Goal: Communication & Community: Share content

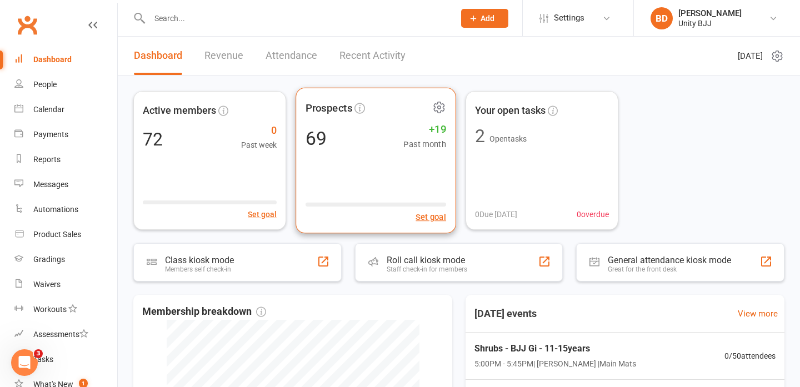
click at [394, 163] on div "Prospects 69 +19 Past month Set goal" at bounding box center [376, 161] width 161 height 146
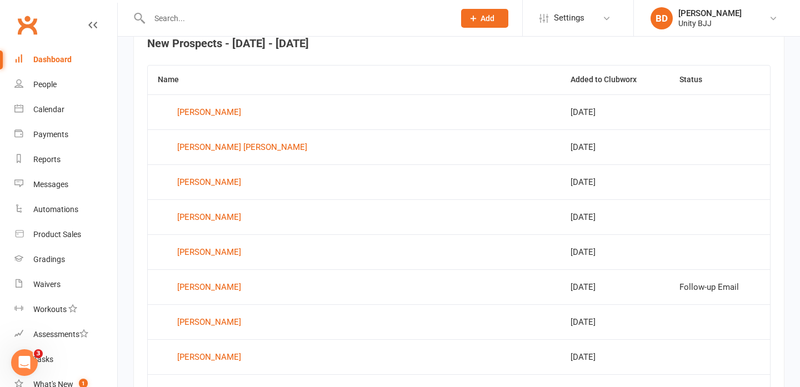
scroll to position [441, 0]
click at [207, 118] on div "Kruze Anania" at bounding box center [209, 114] width 64 height 17
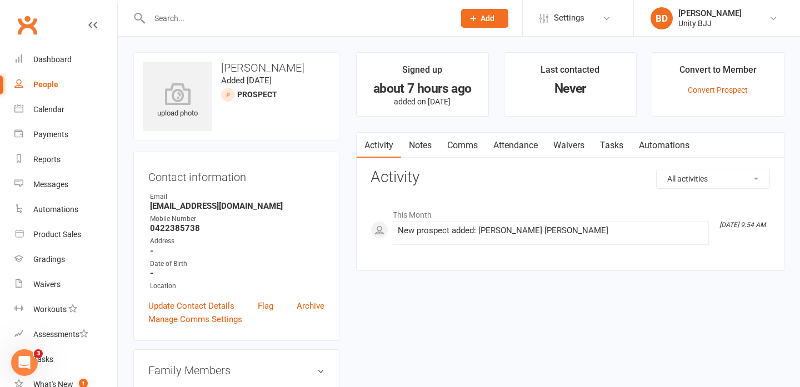
click at [32, 23] on link "Clubworx" at bounding box center [27, 25] width 28 height 28
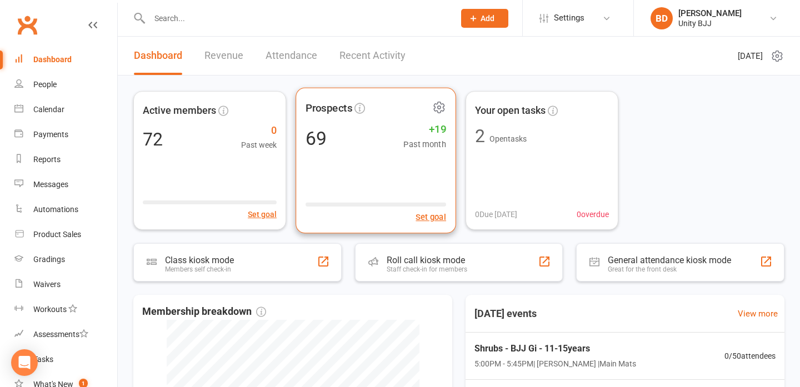
click at [387, 147] on div "69 +19 Past month" at bounding box center [376, 138] width 141 height 25
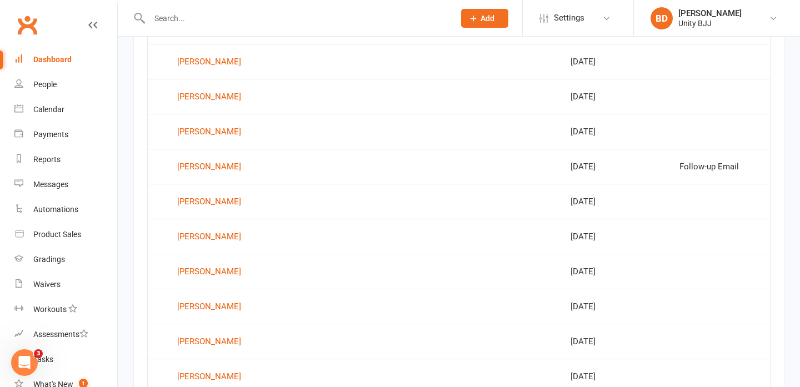
scroll to position [565, 0]
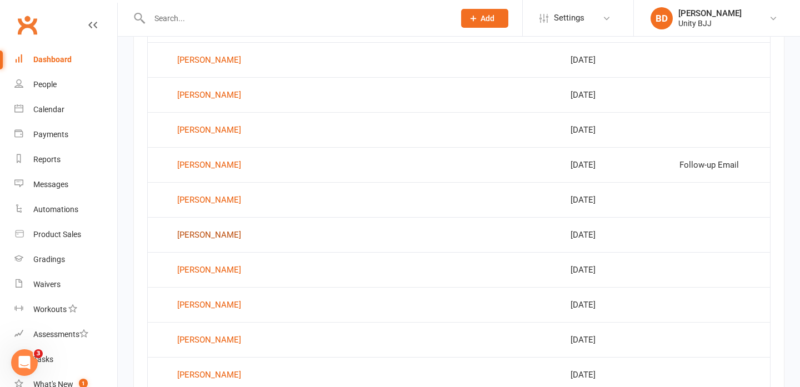
click at [208, 242] on div "Bree Aysha Flynn" at bounding box center [209, 235] width 64 height 17
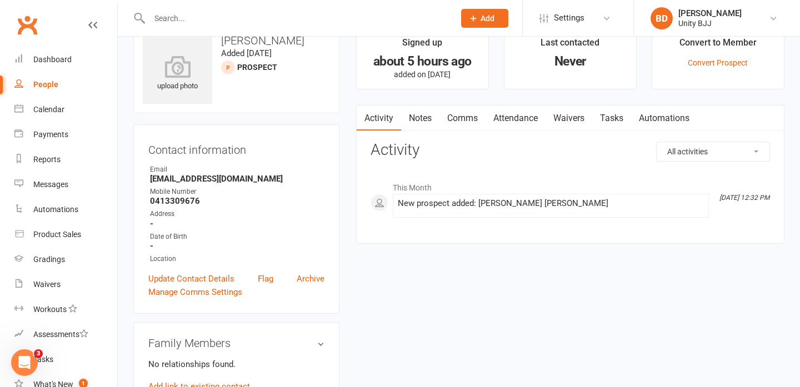
scroll to position [26, 0]
click at [467, 119] on link "Comms" at bounding box center [463, 120] width 46 height 26
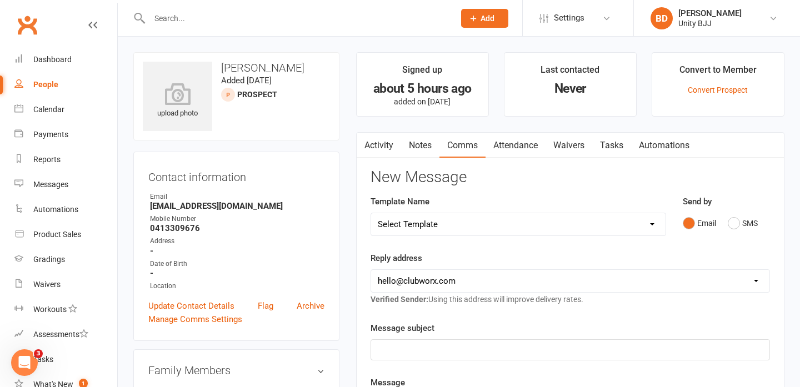
click at [46, 89] on link "People" at bounding box center [65, 84] width 103 height 25
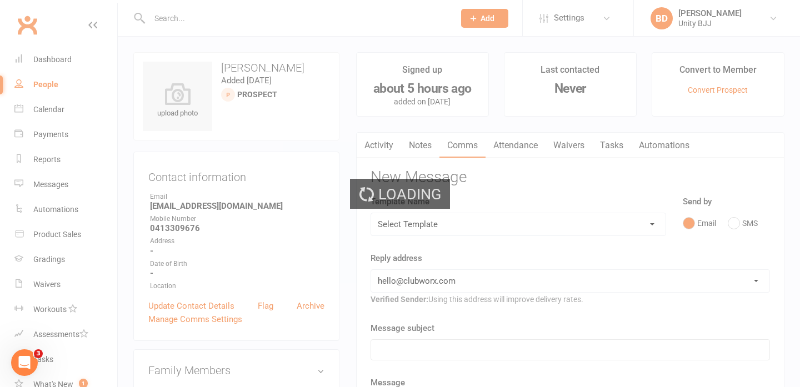
select select "100"
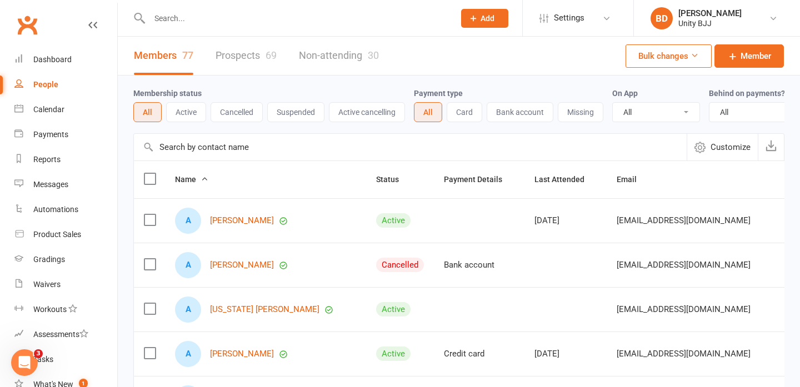
click at [27, 24] on link "Clubworx" at bounding box center [27, 25] width 28 height 28
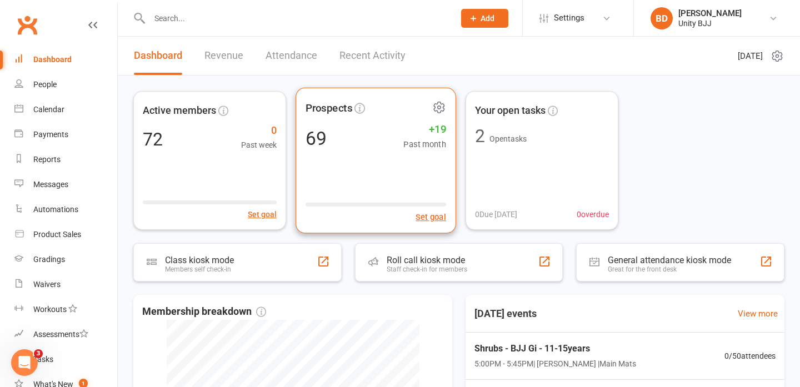
click at [396, 132] on div "69 +19 Past month" at bounding box center [376, 138] width 141 height 25
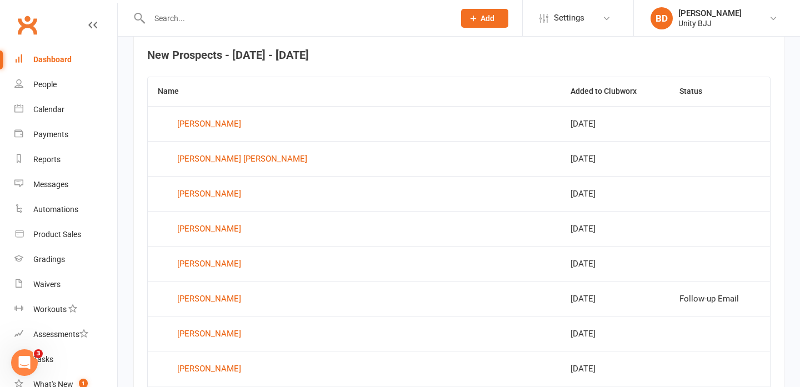
scroll to position [431, 0]
click at [207, 121] on div "Kruze Anania" at bounding box center [209, 124] width 64 height 17
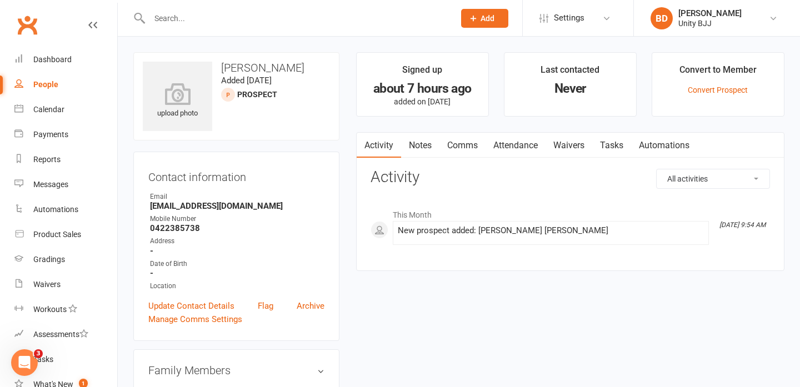
click at [51, 86] on div "People" at bounding box center [45, 84] width 25 height 9
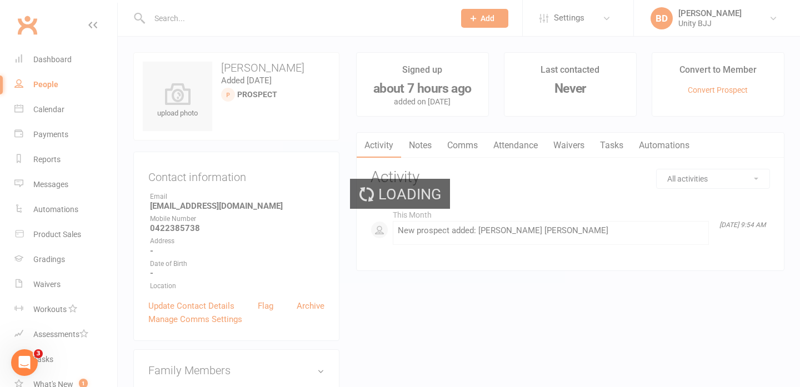
select select "100"
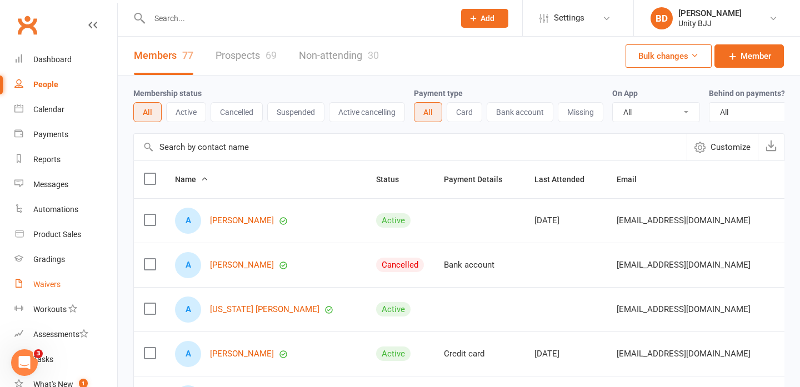
click at [54, 286] on div "Waivers" at bounding box center [46, 284] width 27 height 9
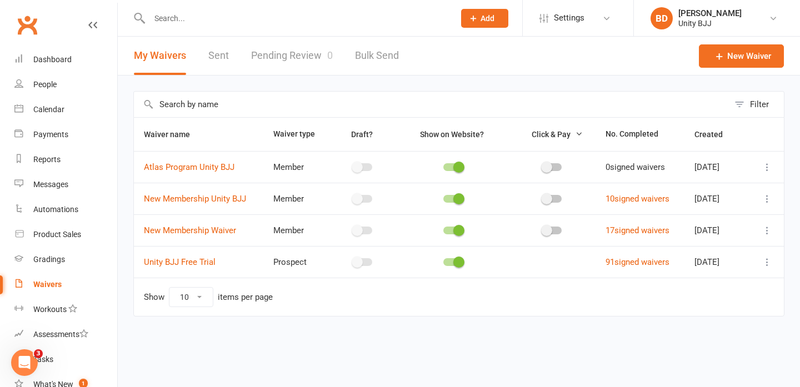
click at [768, 200] on icon at bounding box center [767, 198] width 11 height 11
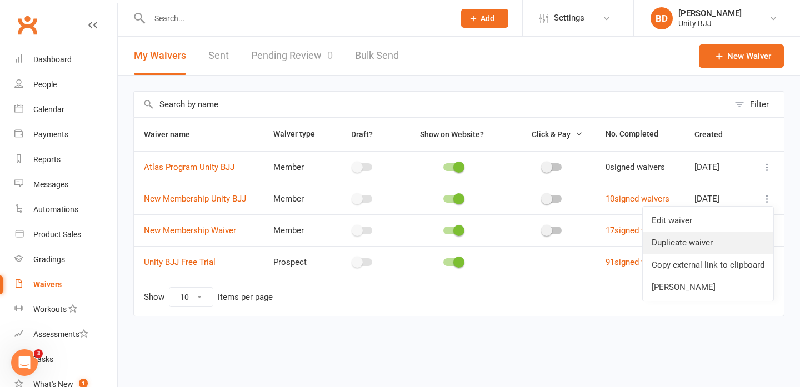
click at [717, 243] on link "Duplicate waiver" at bounding box center [708, 243] width 131 height 22
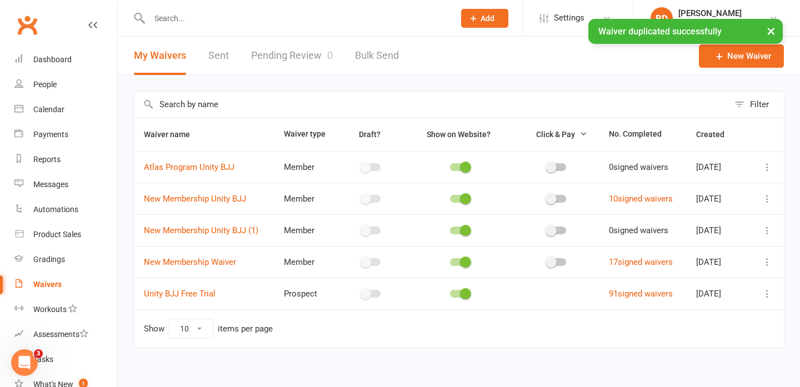
click at [766, 234] on icon at bounding box center [767, 230] width 11 height 11
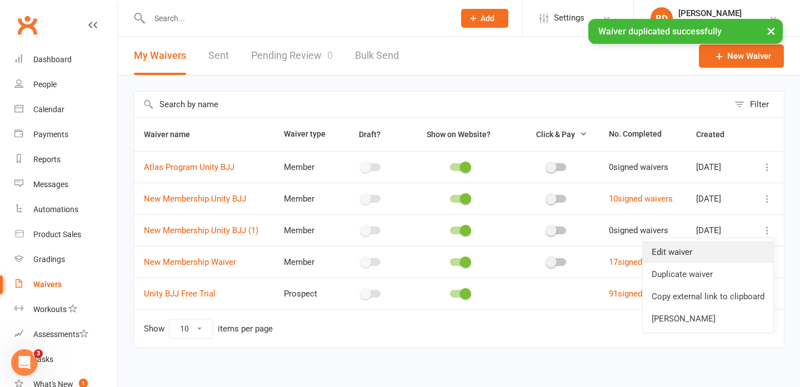
click at [715, 247] on link "Edit waiver" at bounding box center [708, 252] width 131 height 22
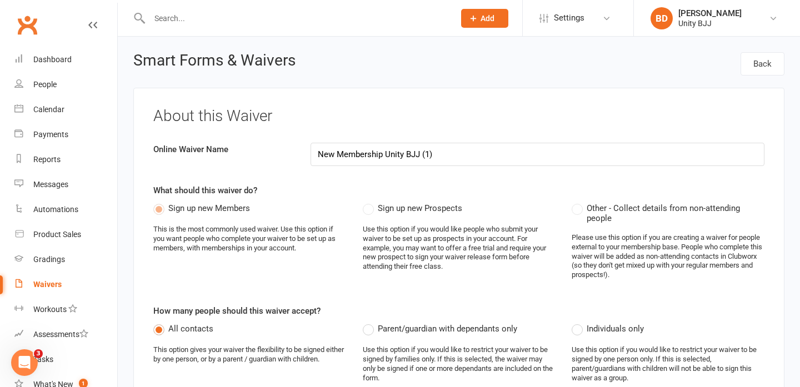
click at [446, 155] on input "New Membership Unity BJJ (1)" at bounding box center [538, 154] width 455 height 23
drag, startPoint x: 382, startPoint y: 155, endPoint x: 306, endPoint y: 150, distance: 76.3
click at [306, 150] on div "New Membership Unity BJJ" at bounding box center [537, 154] width 471 height 23
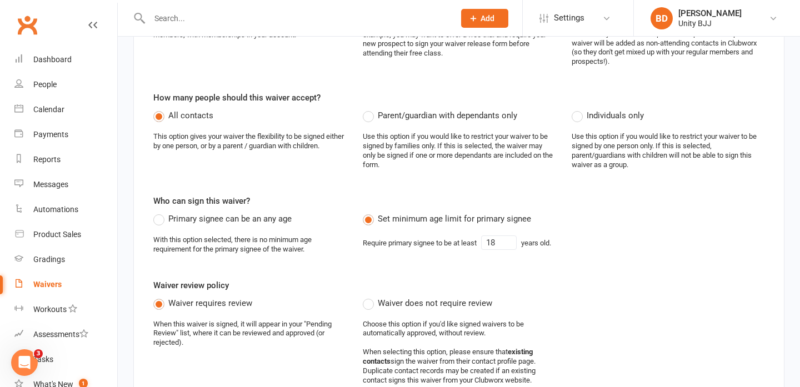
scroll to position [216, 0]
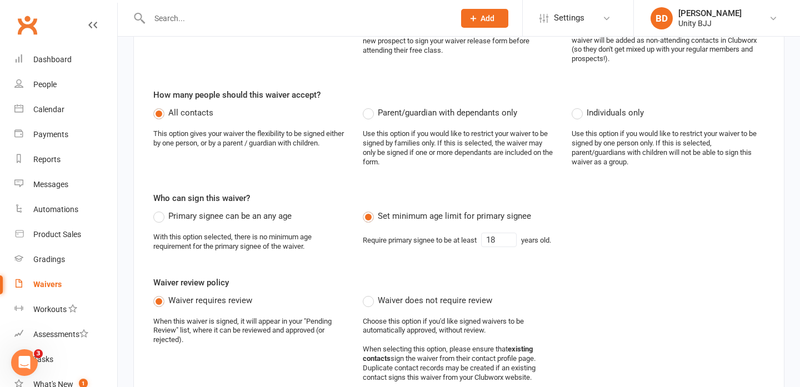
type input "Kids Kickstarter Unity BJJ"
click at [368, 114] on label "Parent/guardian with dependants only" at bounding box center [440, 112] width 155 height 13
click at [368, 106] on input "Parent/guardian with dependants only" at bounding box center [366, 106] width 7 height 0
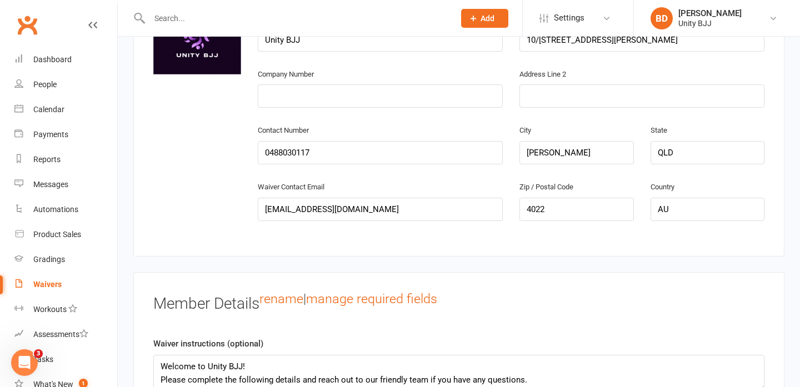
scroll to position [612, 0]
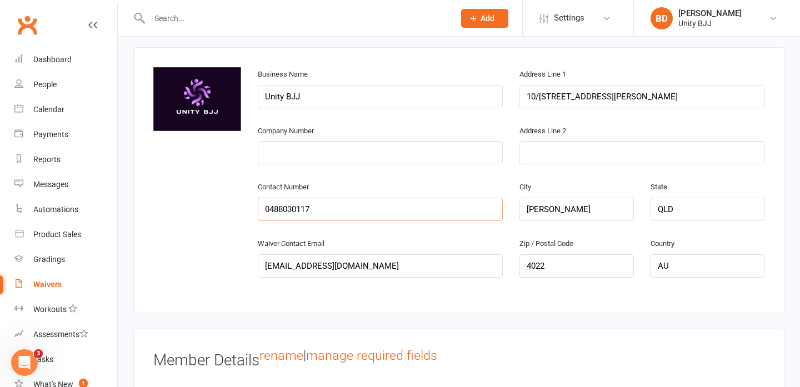
drag, startPoint x: 325, startPoint y: 205, endPoint x: 250, endPoint y: 202, distance: 75.1
click at [250, 202] on div "Contact Number 0488030117" at bounding box center [381, 208] width 262 height 57
type input "0488306007"
click at [373, 163] on div "Company Number" at bounding box center [381, 152] width 262 height 57
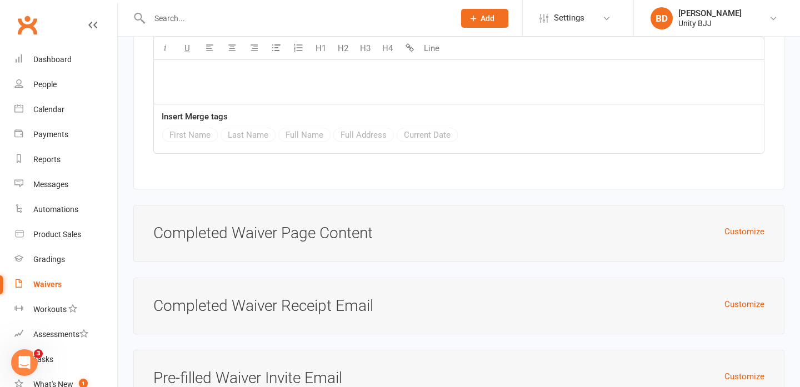
scroll to position [5901, 0]
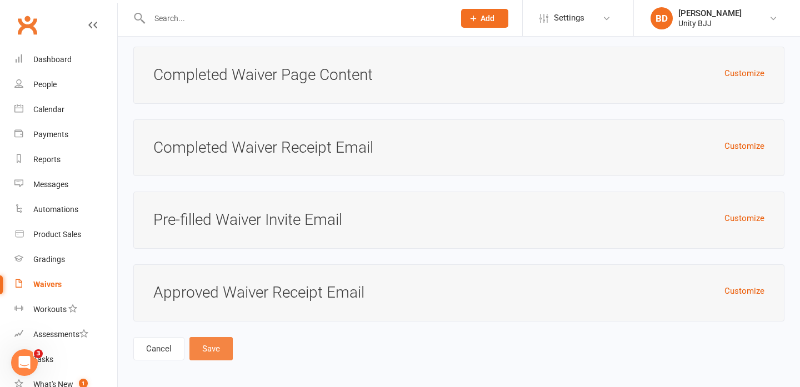
click at [217, 345] on button "Save" at bounding box center [211, 348] width 43 height 23
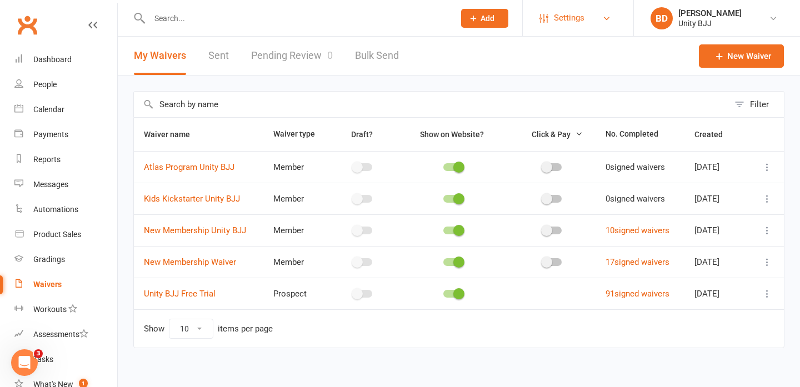
click at [601, 21] on link "Settings" at bounding box center [578, 18] width 77 height 25
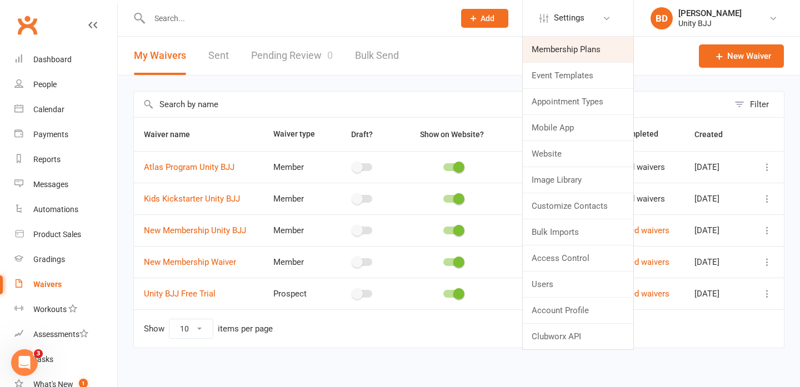
click at [580, 50] on link "Membership Plans" at bounding box center [578, 50] width 111 height 26
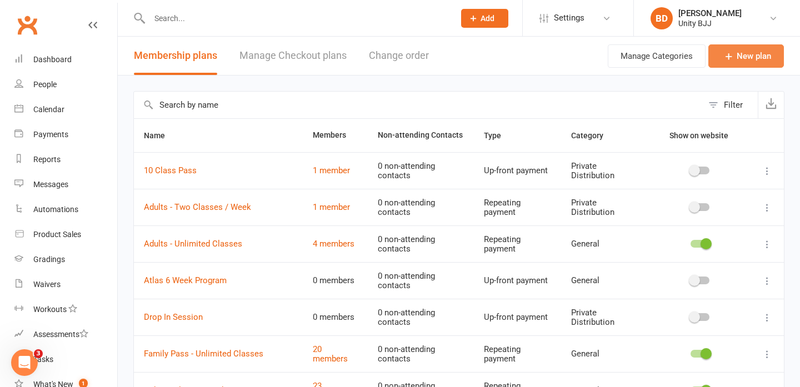
click at [747, 58] on link "New plan" at bounding box center [747, 55] width 76 height 23
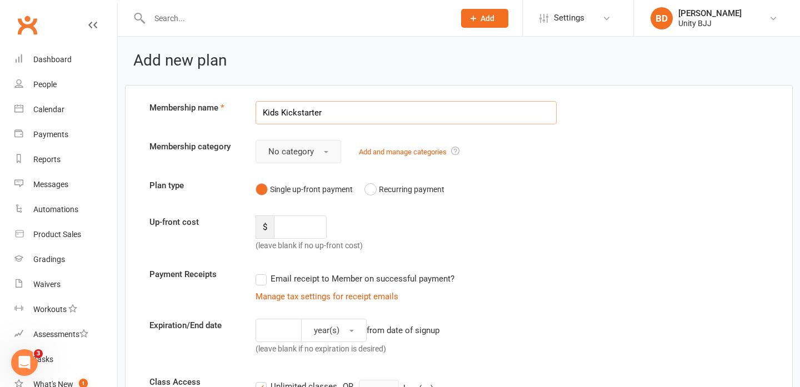
type input "Kids Kickstarter"
click at [327, 150] on button "No category" at bounding box center [299, 151] width 86 height 23
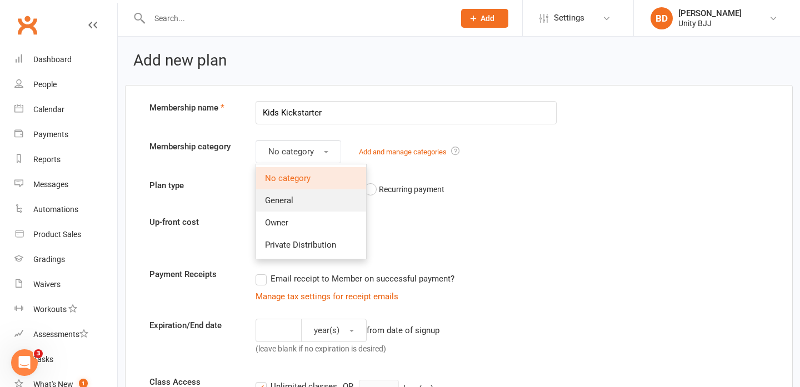
click at [300, 205] on link "General" at bounding box center [311, 201] width 110 height 22
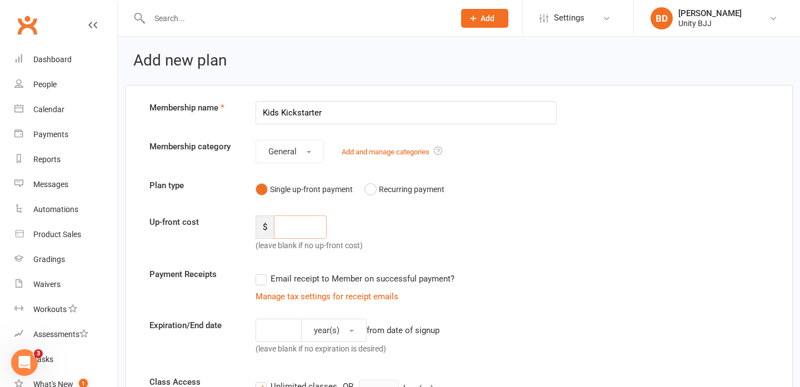
click at [287, 233] on input "number" at bounding box center [300, 227] width 53 height 23
type input "149"
click at [261, 281] on label "Email receipt to Member on successful payment?" at bounding box center [355, 278] width 199 height 13
click at [261, 272] on input "Email receipt to Member on successful payment?" at bounding box center [259, 272] width 7 height 0
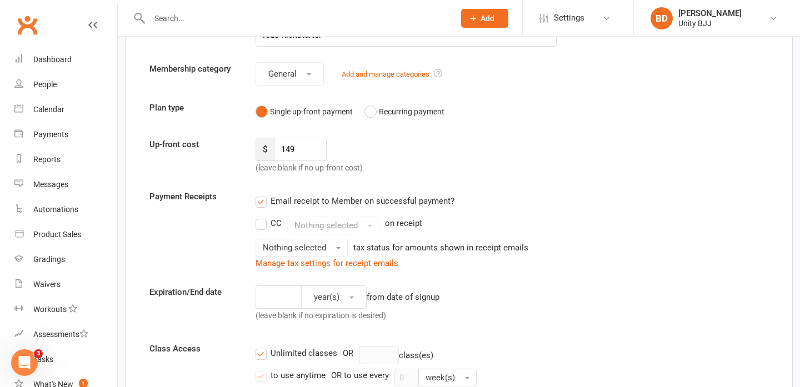
scroll to position [91, 0]
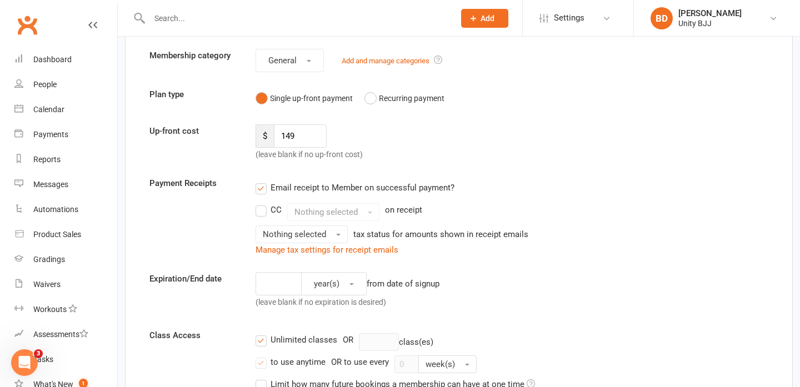
click at [258, 211] on label "CC" at bounding box center [269, 209] width 26 height 13
click at [258, 203] on input "CC" at bounding box center [259, 203] width 7 height 0
click at [369, 207] on button "Nothing selected" at bounding box center [333, 212] width 92 height 18
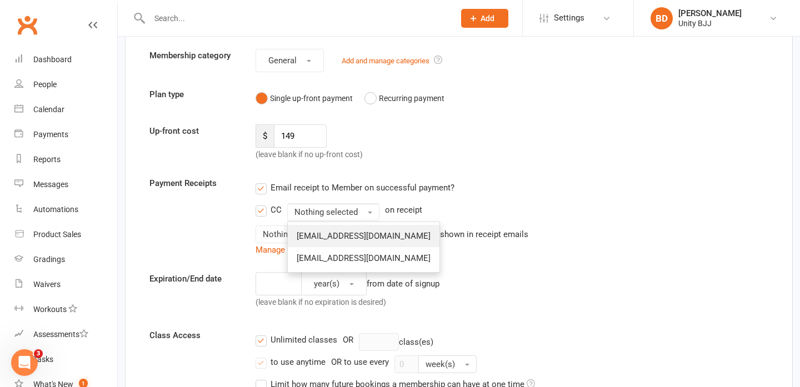
click at [360, 233] on span "accounts@unitybjj.com.au" at bounding box center [364, 236] width 134 height 10
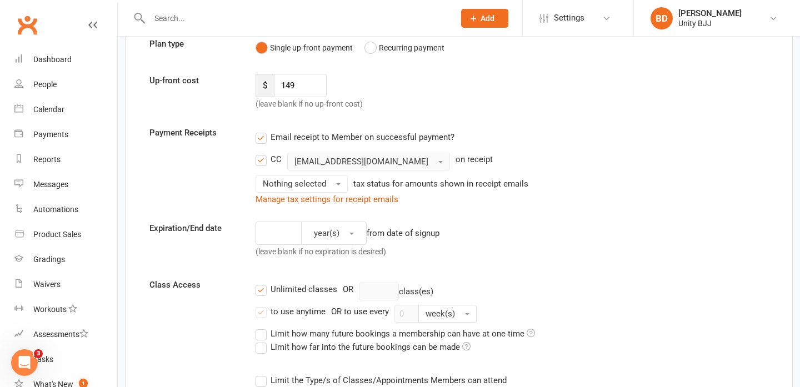
scroll to position [142, 0]
click at [331, 184] on button "Nothing selected" at bounding box center [302, 184] width 92 height 18
click at [296, 208] on link "Inc tax" at bounding box center [311, 207] width 110 height 22
click at [263, 241] on input "number" at bounding box center [279, 232] width 46 height 23
type input "4"
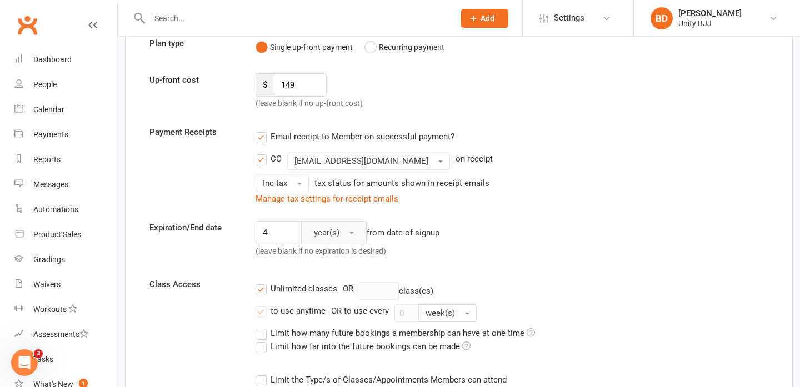
click at [347, 236] on button "year(s)" at bounding box center [334, 232] width 66 height 23
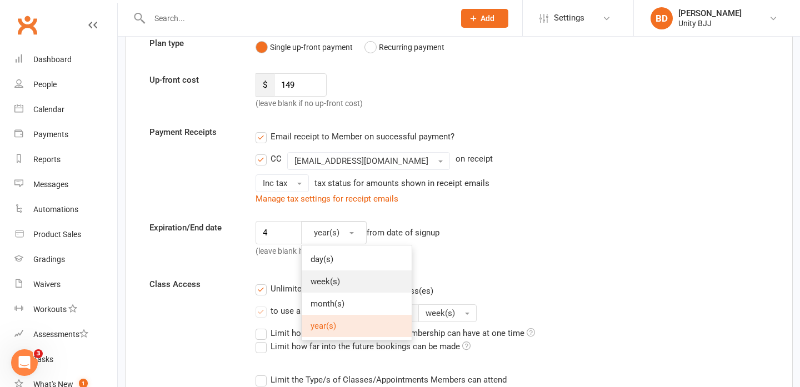
click at [337, 285] on span "week(s)" at bounding box center [325, 282] width 29 height 10
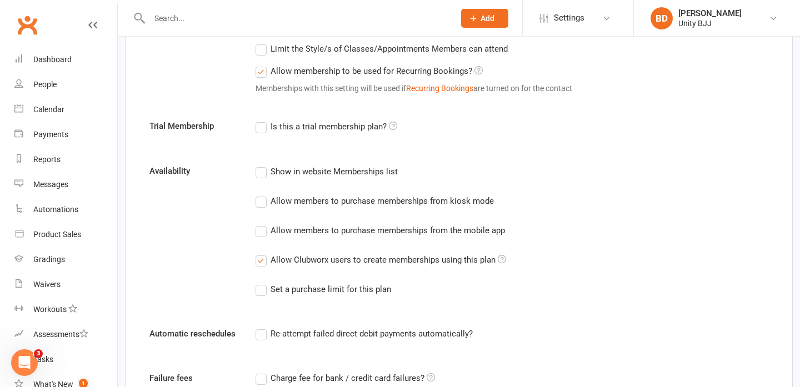
scroll to position [499, 0]
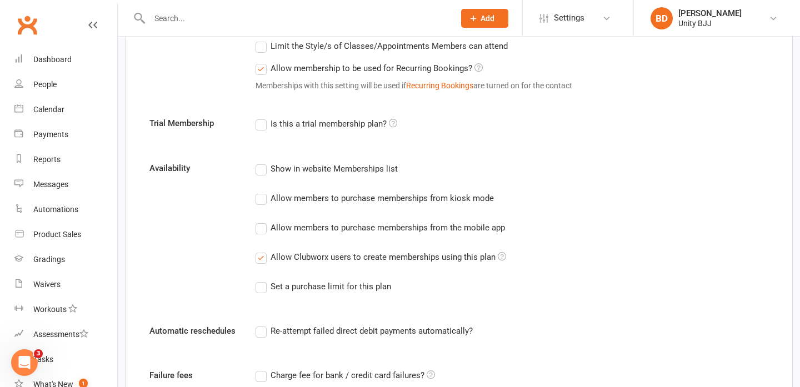
click at [258, 259] on label "Allow Clubworx users to create memberships using this plan" at bounding box center [381, 257] width 251 height 13
click at [258, 251] on input "Allow Clubworx users to create memberships using this plan" at bounding box center [259, 251] width 7 height 0
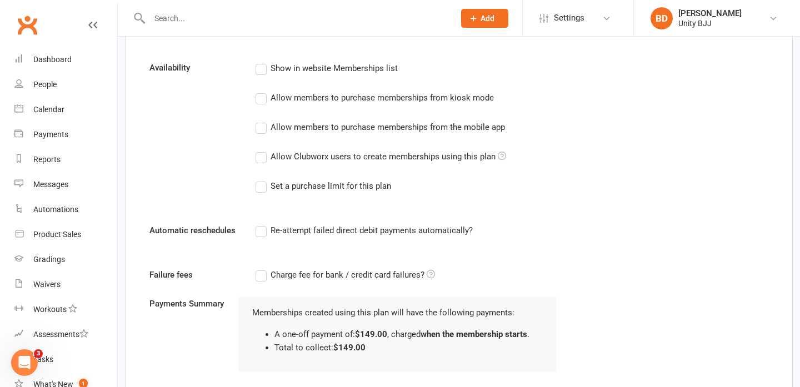
scroll to position [612, 0]
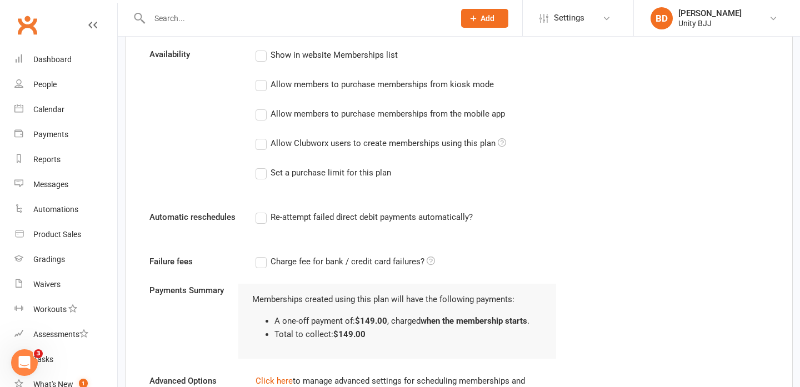
click at [262, 217] on label "Re-attempt failed direct debit payments automatically?" at bounding box center [364, 217] width 217 height 13
click at [262, 211] on input "Re-attempt failed direct debit payments automatically?" at bounding box center [259, 211] width 7 height 0
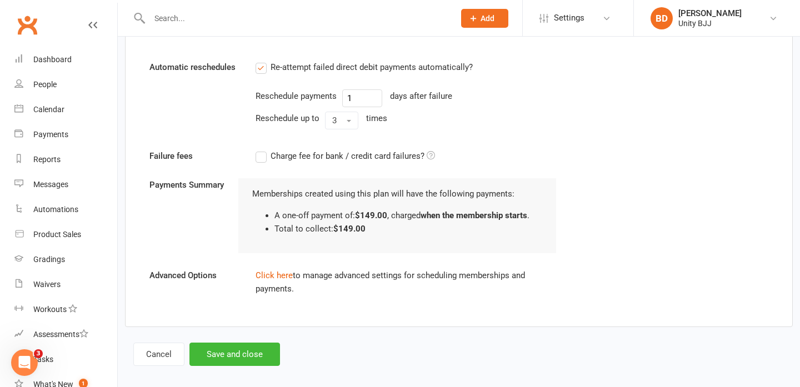
scroll to position [773, 0]
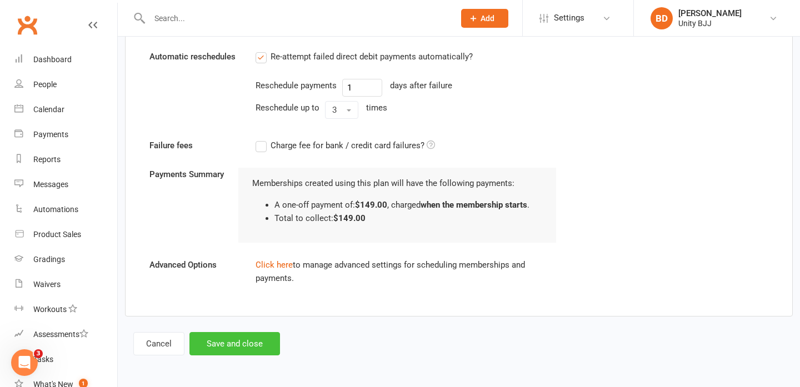
click at [236, 346] on button "Save and close" at bounding box center [235, 343] width 91 height 23
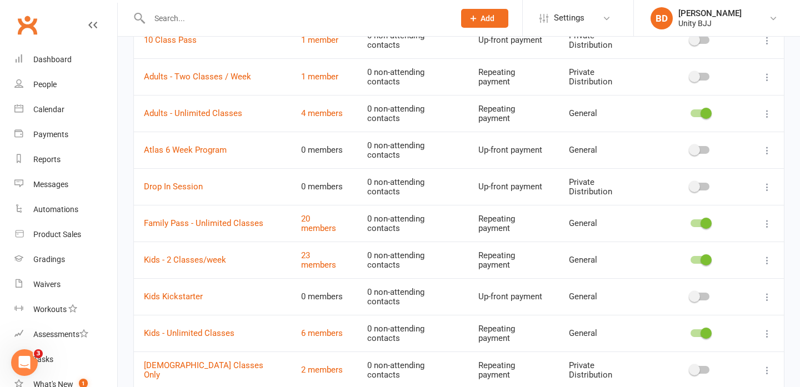
scroll to position [167, 0]
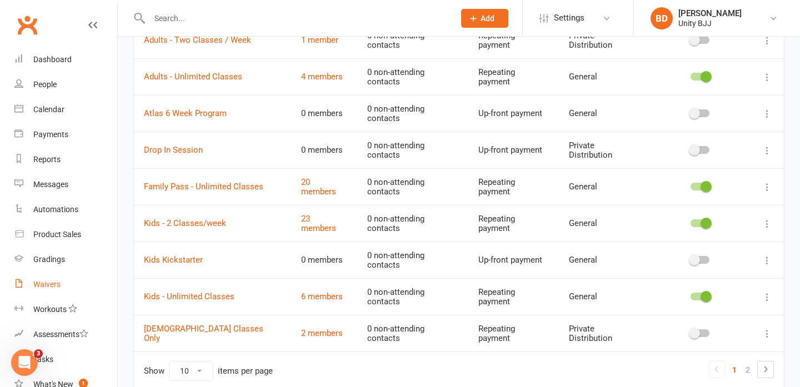
click at [48, 287] on div "Waivers" at bounding box center [46, 284] width 27 height 9
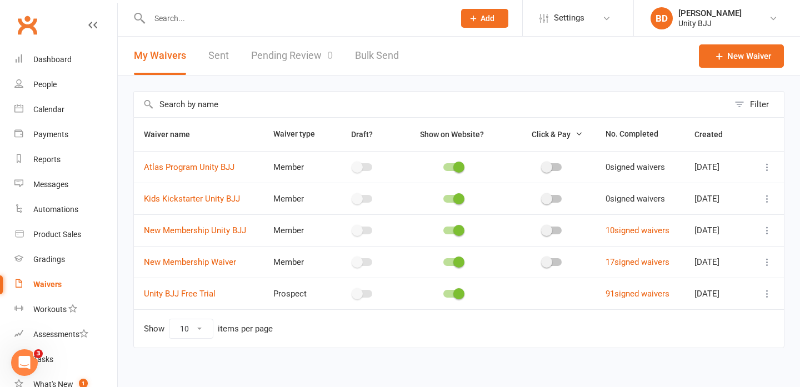
click at [762, 201] on icon at bounding box center [767, 198] width 11 height 11
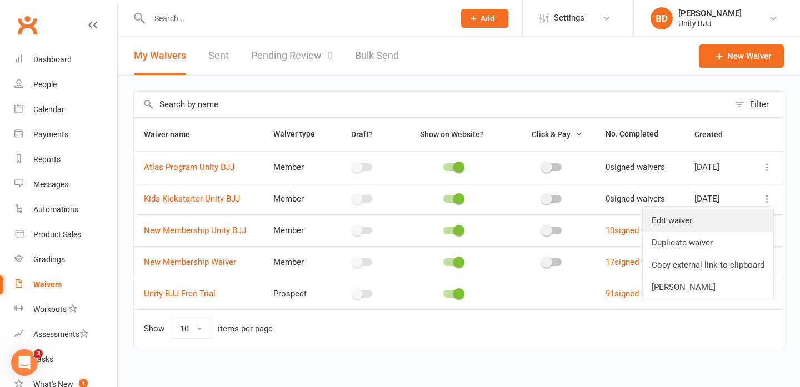
click at [743, 221] on link "Edit waiver" at bounding box center [708, 221] width 131 height 22
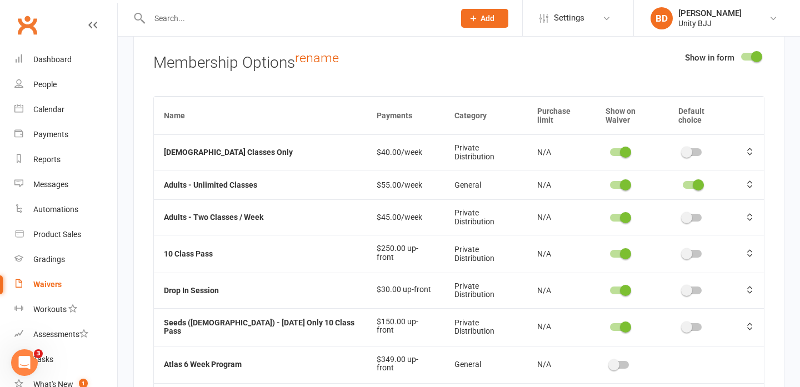
scroll to position [4369, 0]
click at [620, 146] on span at bounding box center [625, 151] width 11 height 11
click at [610, 150] on input "checkbox" at bounding box center [610, 150] width 0 height 0
click at [607, 181] on switch at bounding box center [620, 185] width 28 height 9
click at [620, 178] on span at bounding box center [625, 183] width 11 height 11
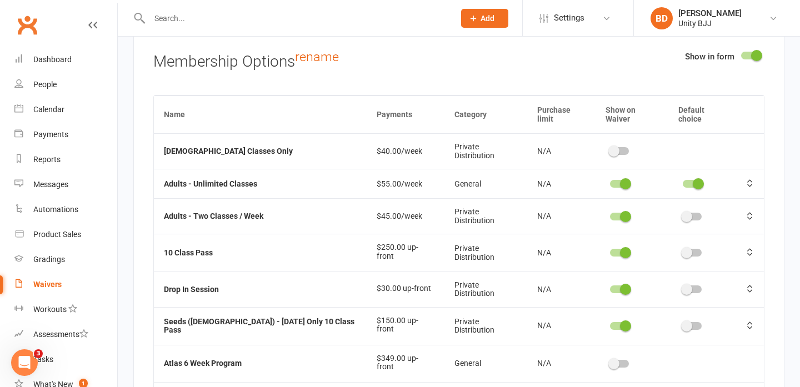
click at [610, 182] on input "checkbox" at bounding box center [610, 182] width 0 height 0
click at [610, 213] on div at bounding box center [619, 217] width 19 height 8
click at [610, 215] on input "checkbox" at bounding box center [610, 215] width 0 height 0
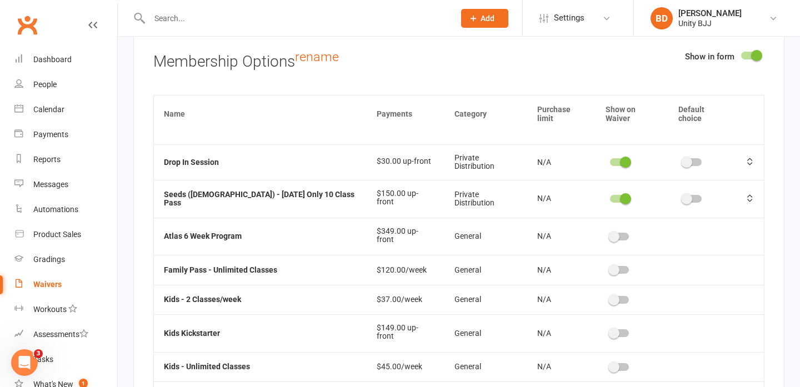
scroll to position [129, 0]
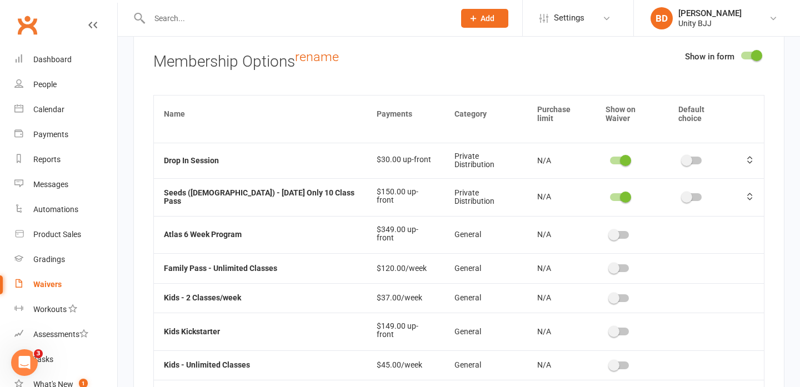
click at [610, 328] on div at bounding box center [619, 332] width 19 height 8
click at [610, 330] on input "checkbox" at bounding box center [610, 330] width 0 height 0
click at [689, 328] on div at bounding box center [692, 332] width 19 height 8
click at [683, 330] on input "checkbox" at bounding box center [683, 330] width 0 height 0
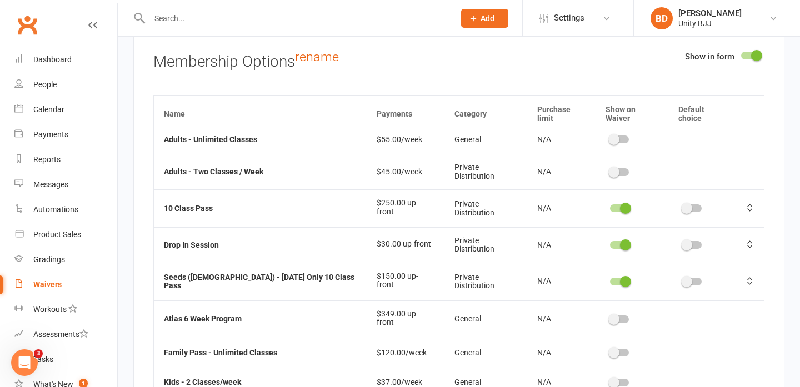
scroll to position [9, 0]
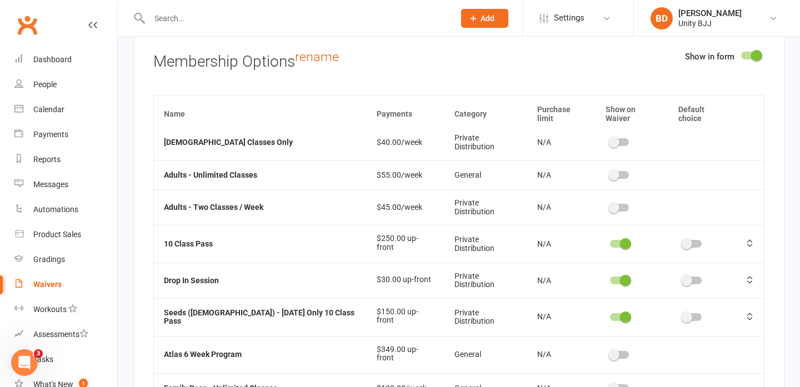
click at [620, 238] on span at bounding box center [625, 243] width 11 height 11
click at [610, 242] on input "checkbox" at bounding box center [610, 242] width 0 height 0
click at [610, 277] on div at bounding box center [619, 281] width 19 height 8
click at [610, 279] on input "checkbox" at bounding box center [610, 279] width 0 height 0
click at [620, 312] on span at bounding box center [625, 317] width 11 height 11
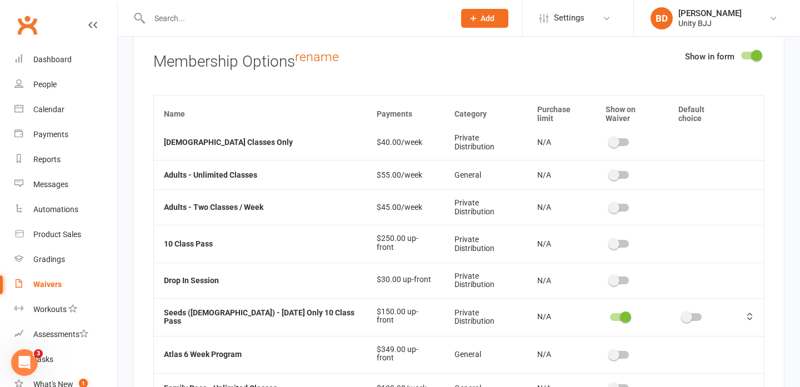
click at [610, 316] on input "checkbox" at bounding box center [610, 316] width 0 height 0
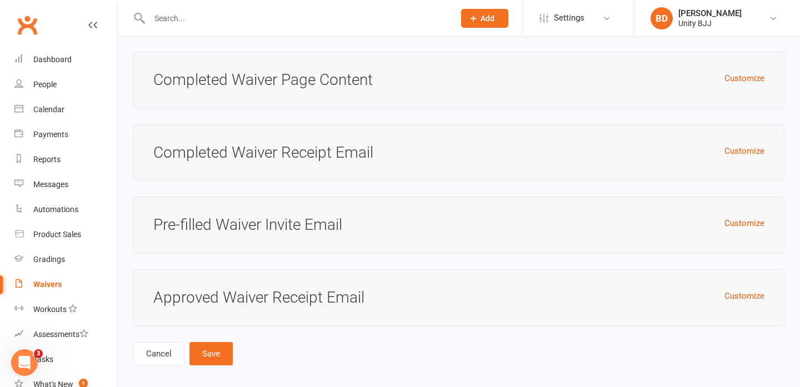
scroll to position [5901, 0]
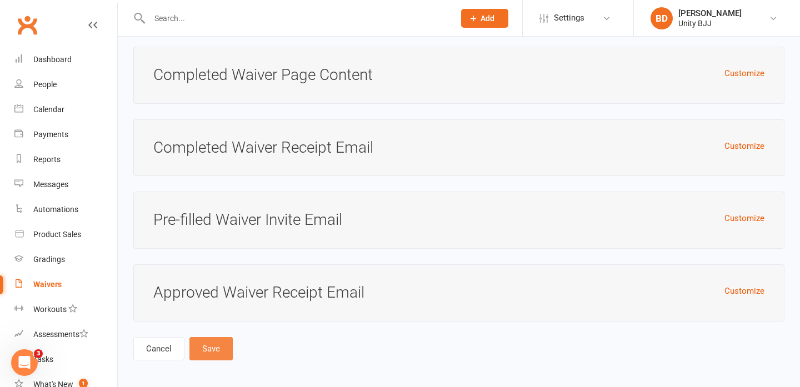
click at [211, 350] on button "Save" at bounding box center [211, 348] width 43 height 23
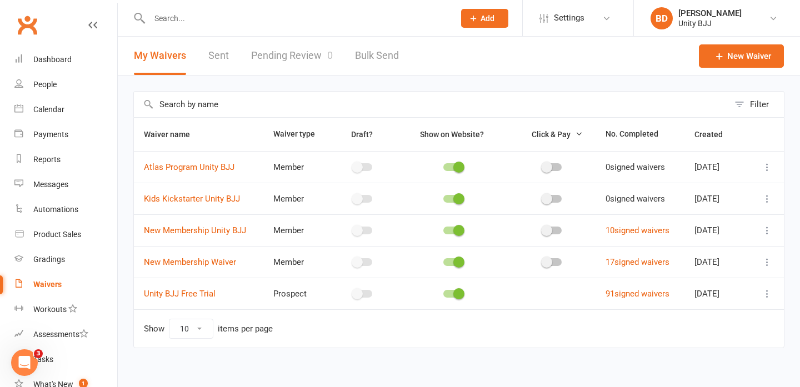
click at [765, 199] on icon at bounding box center [767, 198] width 11 height 11
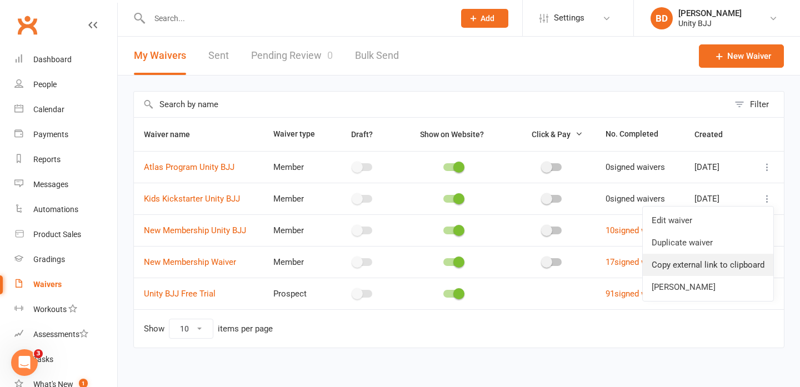
click at [712, 268] on link "Copy external link to clipboard" at bounding box center [708, 265] width 131 height 22
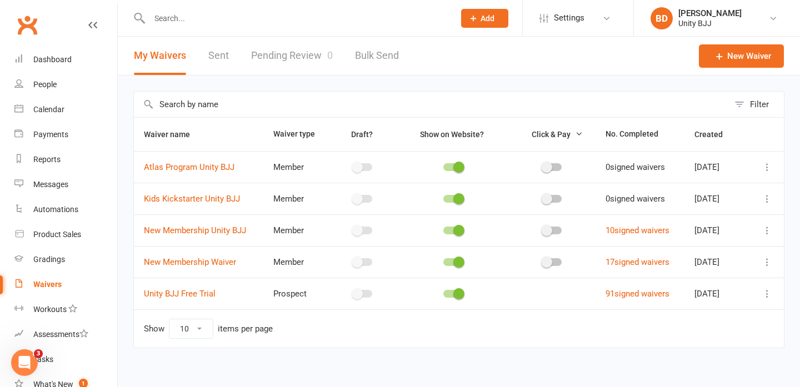
click at [92, 29] on icon at bounding box center [92, 25] width 9 height 9
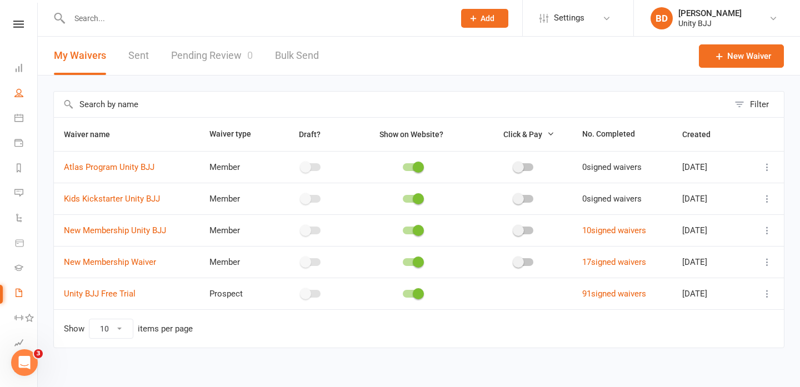
click at [17, 99] on link "People" at bounding box center [25, 94] width 23 height 25
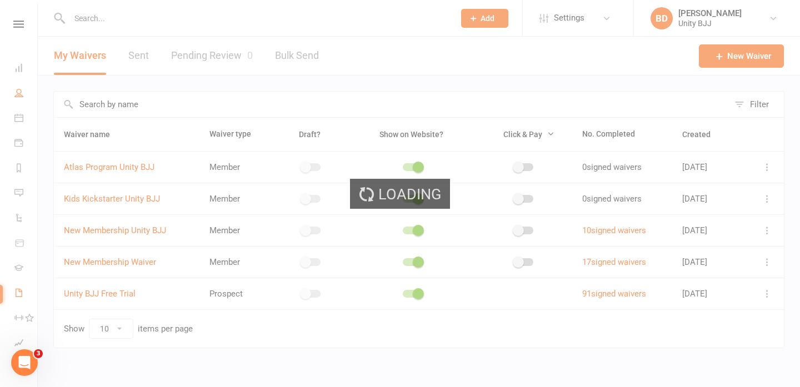
select select "100"
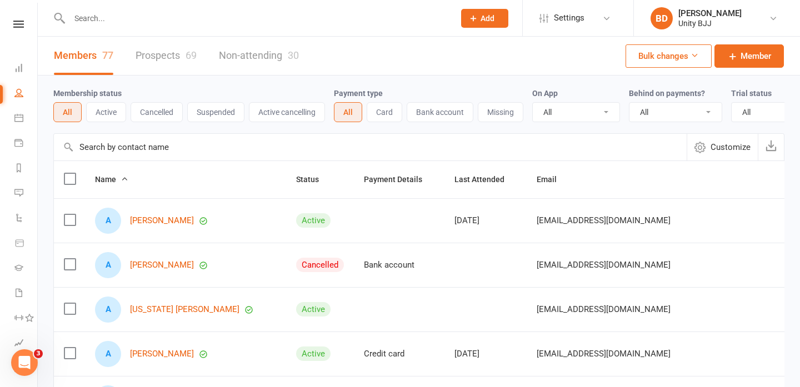
click at [95, 19] on input "text" at bounding box center [256, 19] width 381 height 16
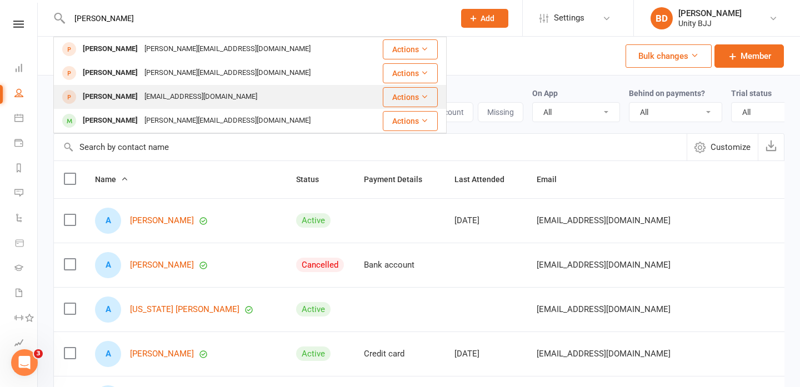
type input "sonia"
click at [128, 99] on div "Sonia Shekhawat" at bounding box center [110, 97] width 62 height 16
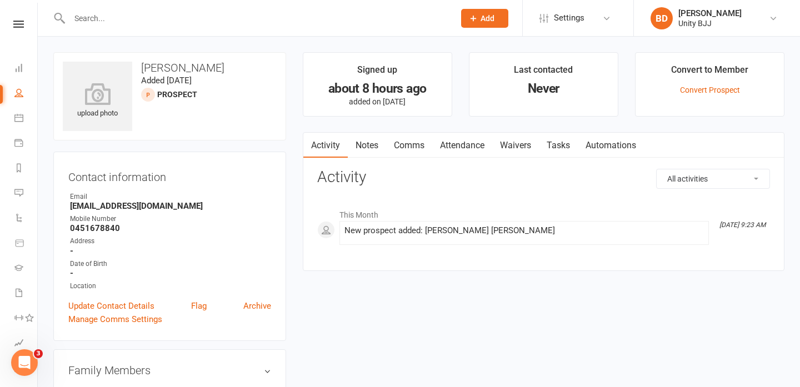
click at [411, 150] on link "Comms" at bounding box center [409, 146] width 46 height 26
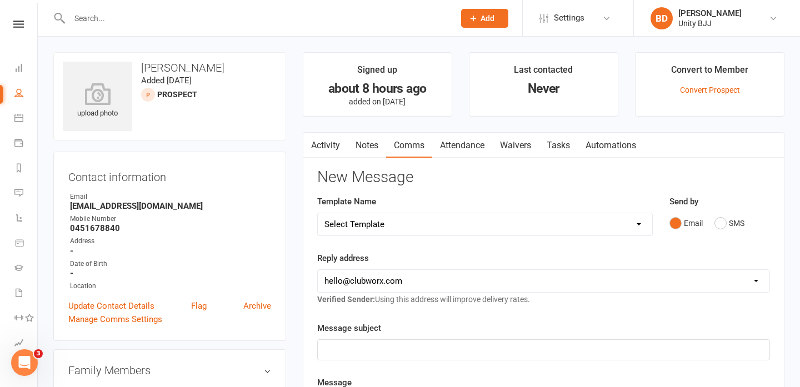
click at [599, 227] on select "Select Template [SMS] [Default template - review before using] Appointment remi…" at bounding box center [485, 224] width 335 height 22
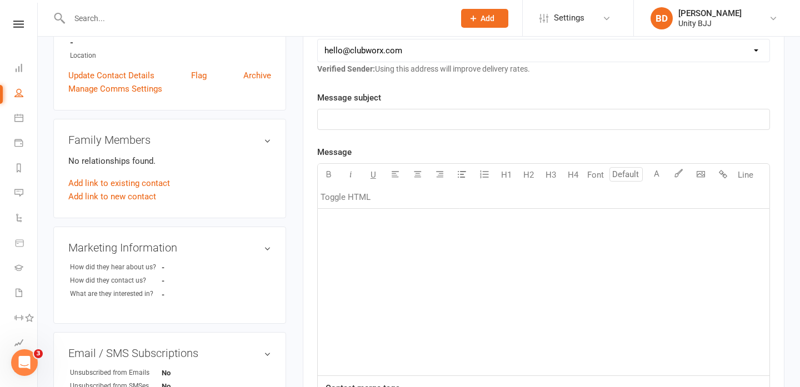
scroll to position [236, 0]
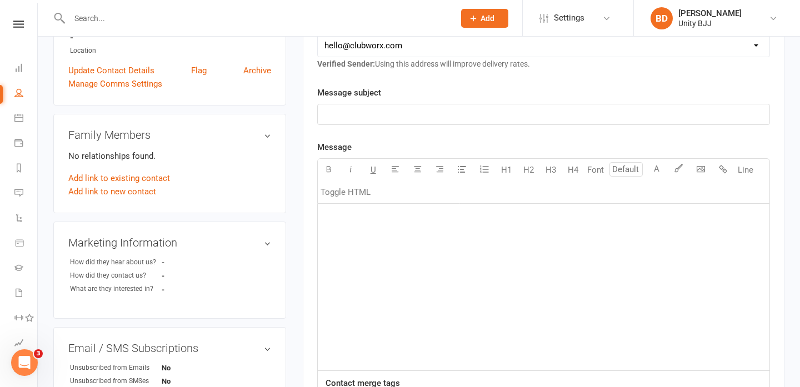
click at [478, 245] on div "﻿" at bounding box center [544, 287] width 452 height 167
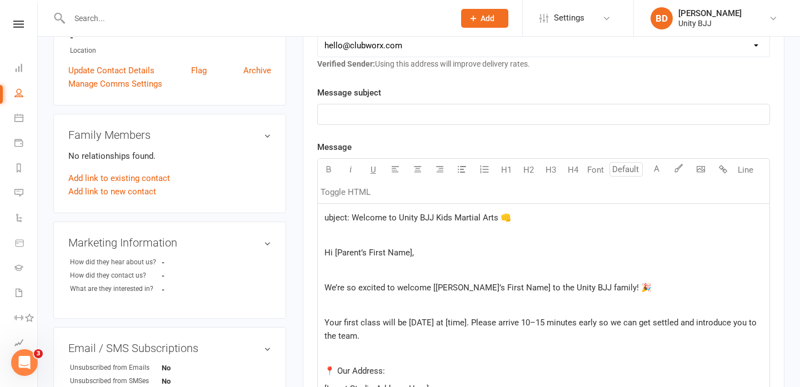
scroll to position [689, 0]
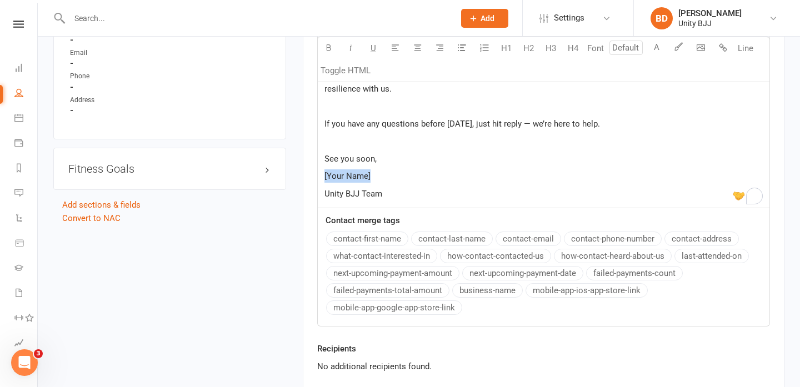
drag, startPoint x: 376, startPoint y: 178, endPoint x: 311, endPoint y: 180, distance: 65.0
click at [524, 123] on span "If you have any questions before Monday, just hit reply — we’re here to help." at bounding box center [463, 124] width 276 height 10
click at [397, 188] on p "Unity BJJ Team" at bounding box center [544, 193] width 438 height 13
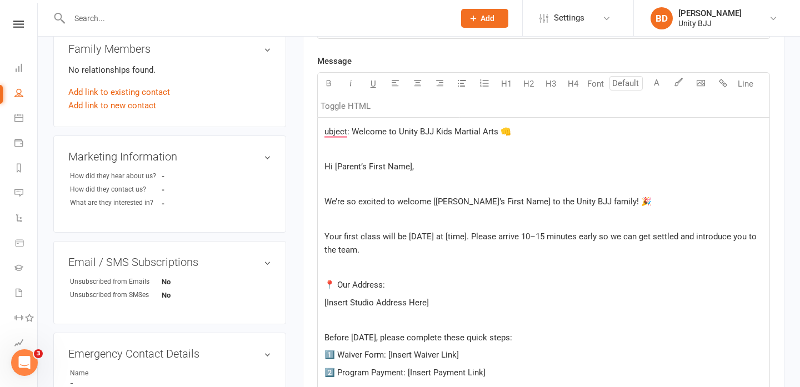
scroll to position [311, 0]
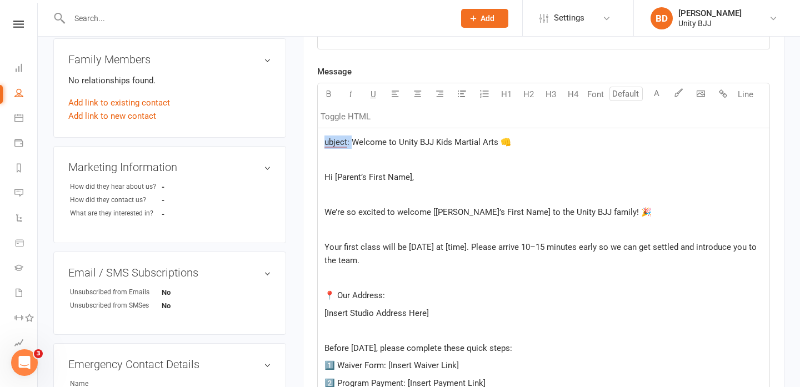
drag, startPoint x: 353, startPoint y: 145, endPoint x: 298, endPoint y: 145, distance: 55.0
click at [298, 145] on main "Signed up about 8 hours ago added on 12 Sep 2025 Last contacted Never Convert t…" at bounding box center [544, 297] width 499 height 1113
drag, startPoint x: 514, startPoint y: 144, endPoint x: 315, endPoint y: 142, distance: 199.5
click at [315, 142] on div "Activity Notes Comms Attendance Waivers Tasks Automations New Message Template …" at bounding box center [544, 332] width 482 height 1022
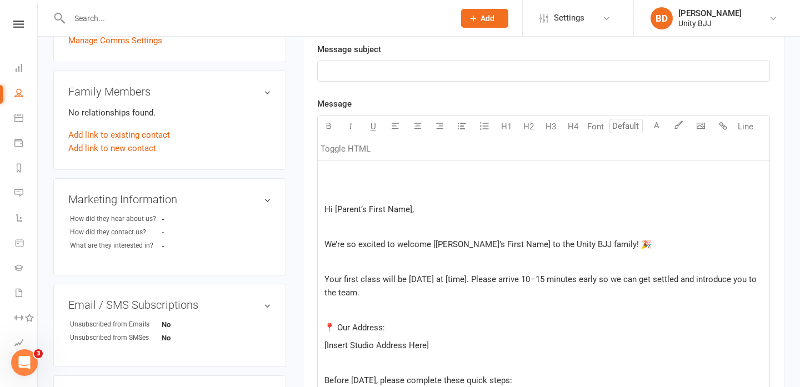
click at [370, 68] on p "﻿" at bounding box center [544, 70] width 438 height 13
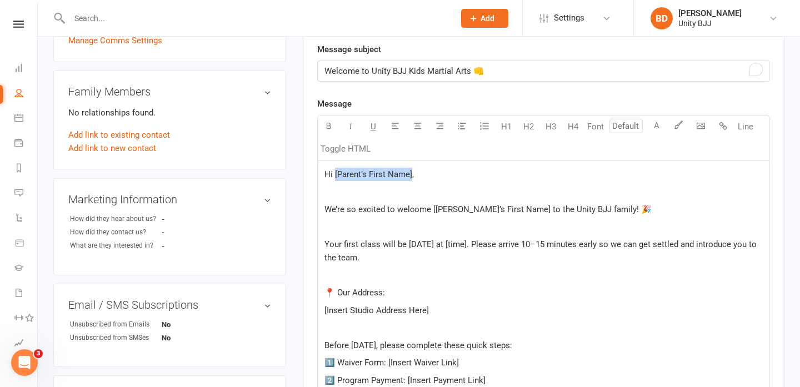
drag, startPoint x: 412, startPoint y: 177, endPoint x: 335, endPoint y: 175, distance: 76.7
click at [335, 175] on span "Hi [Parent’s First Name]," at bounding box center [369, 175] width 89 height 10
drag, startPoint x: 430, startPoint y: 210, endPoint x: 482, endPoint y: 212, distance: 52.3
click at [482, 212] on span "We’re so excited to welcome [Child’s First Name] to the Unity BJJ family! 🎉" at bounding box center [488, 210] width 327 height 10
drag, startPoint x: 506, startPoint y: 208, endPoint x: 431, endPoint y: 207, distance: 75.0
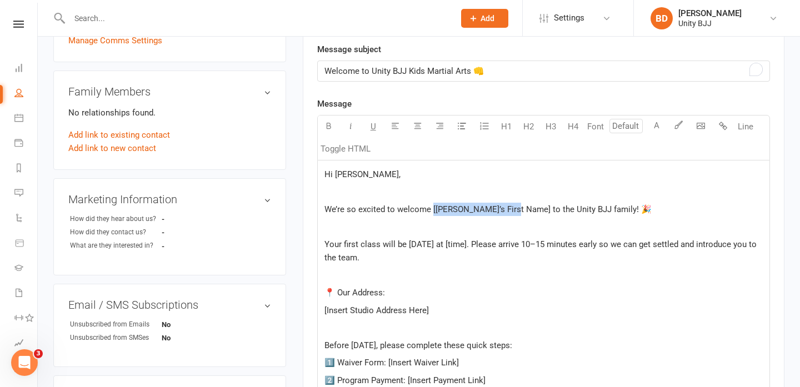
click at [431, 207] on span "We’re so excited to welcome [Child’s First Name] to the Unity BJJ family! 🎉" at bounding box center [488, 210] width 327 height 10
click at [332, 246] on span "Your first class will be this Monday at [time]. Please arrive 10–15 minutes ear…" at bounding box center [542, 251] width 435 height 23
drag, startPoint x: 460, startPoint y: 246, endPoint x: 481, endPoint y: 246, distance: 21.1
click at [481, 246] on span "Her first class will be this Monday at [time]. Please arrive 10–15 minutes earl…" at bounding box center [540, 251] width 431 height 23
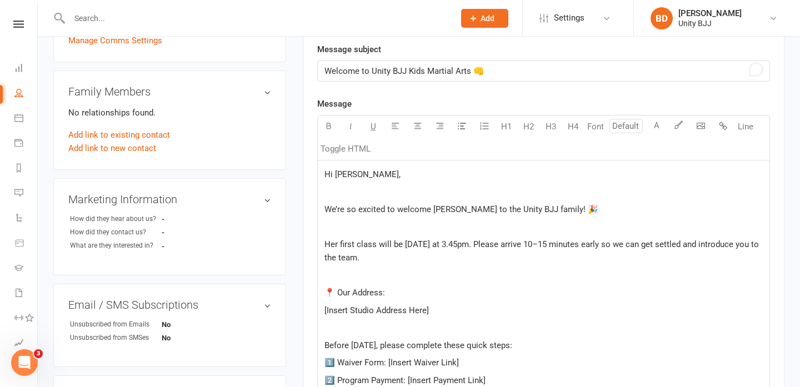
click at [624, 246] on span "Her first class will be this Monday at 3.45pm. Please arrive 10–15 minutes earl…" at bounding box center [543, 251] width 437 height 23
click at [372, 258] on span "Her first class will be this Monday at 3.45pm. Please arrive 10–15 minutes earl…" at bounding box center [532, 251] width 415 height 23
click at [366, 254] on span "Her first class will be this Monday at 3.45pm. Please arrive 10–15 minutes earl…" at bounding box center [532, 251] width 415 height 23
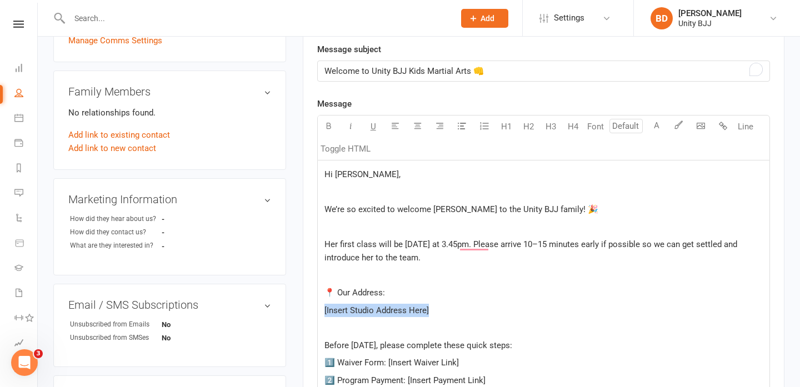
drag, startPoint x: 447, startPoint y: 311, endPoint x: 321, endPoint y: 315, distance: 126.2
click at [321, 315] on div "Hi Sonia, ﻿ We’re so excited to welcome Tonia to the Unity BJJ family! 🎉 ﻿ Her …" at bounding box center [544, 390] width 452 height 458
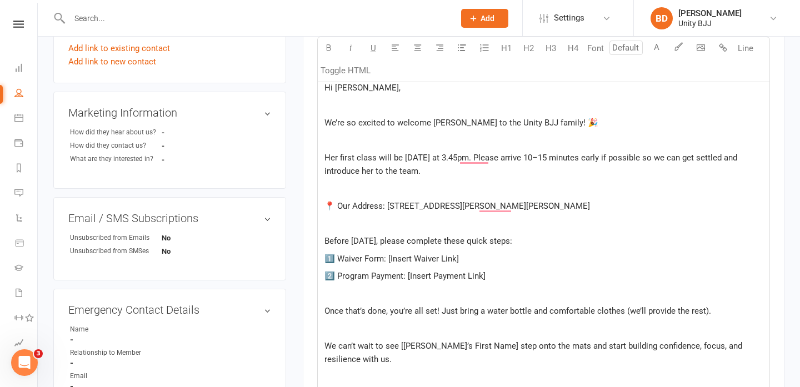
scroll to position [392, 0]
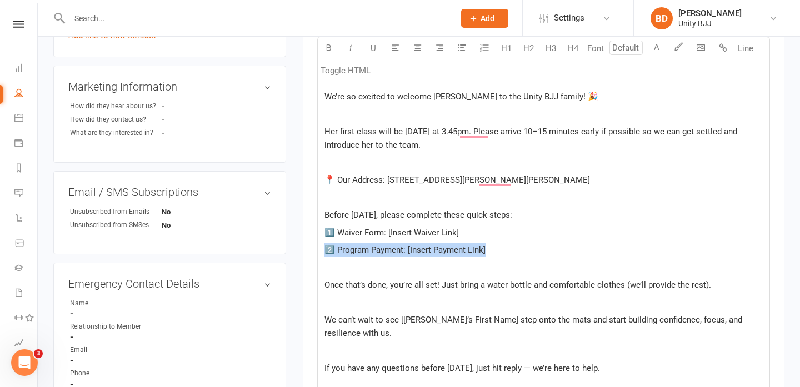
drag, startPoint x: 503, startPoint y: 251, endPoint x: 276, endPoint y: 244, distance: 226.9
click at [276, 244] on div "upload photo Sonia Shekhawat Added 12 September, 2025 prospect Contact informat…" at bounding box center [419, 198] width 748 height 1076
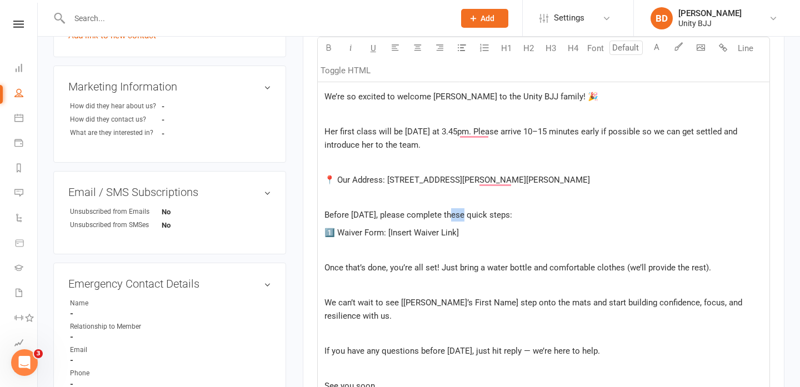
drag, startPoint x: 467, startPoint y: 216, endPoint x: 454, endPoint y: 216, distance: 13.9
click at [454, 216] on span "Before Monday, please complete these quick steps:" at bounding box center [419, 215] width 188 height 10
click at [506, 216] on span "Before Monday, please complete this quick steps:" at bounding box center [415, 215] width 181 height 10
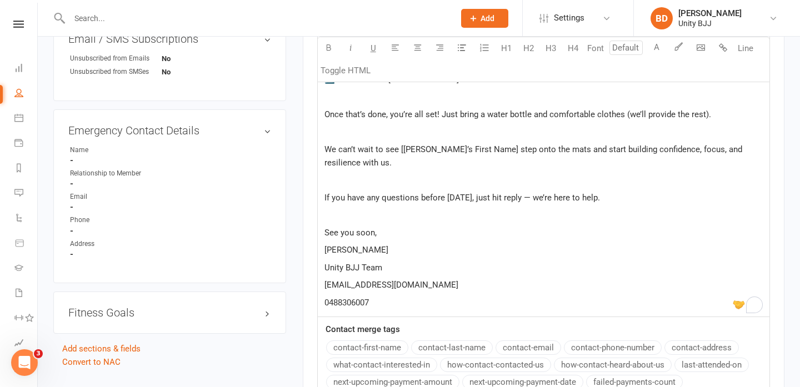
scroll to position [543, 0]
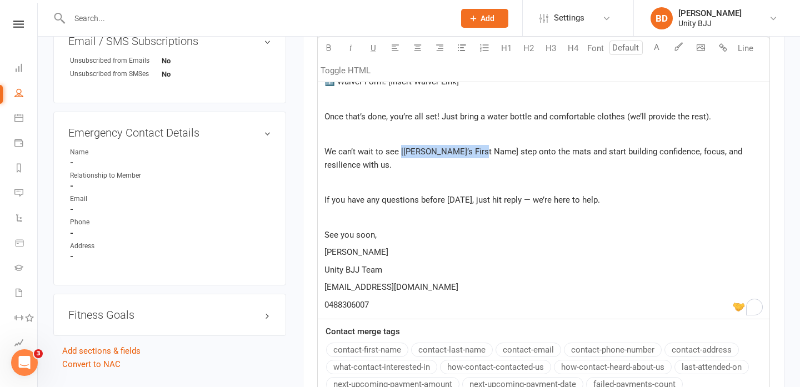
drag, startPoint x: 474, startPoint y: 151, endPoint x: 400, endPoint y: 150, distance: 74.5
click at [400, 150] on span "We can’t wait to see [Child’s First Name] step onto the mats and start building…" at bounding box center [535, 158] width 420 height 23
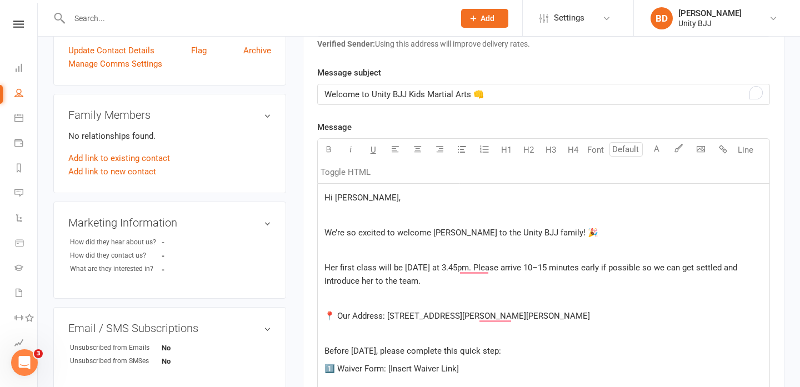
scroll to position [254, 0]
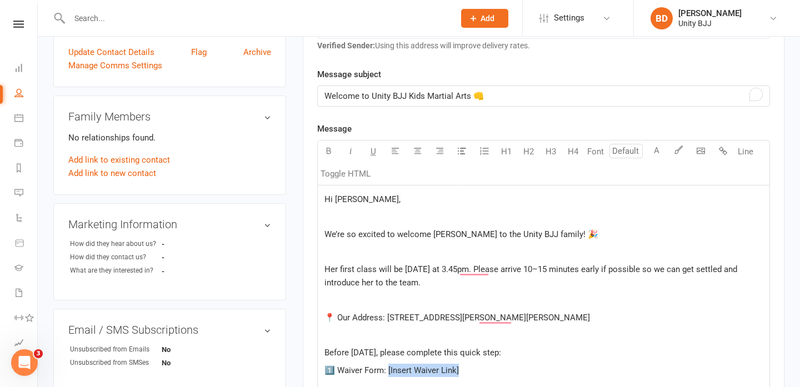
drag, startPoint x: 462, startPoint y: 370, endPoint x: 385, endPoint y: 371, distance: 77.3
click at [385, 371] on p "1️⃣ Waiver Form: [Insert Waiver Link]" at bounding box center [544, 370] width 438 height 13
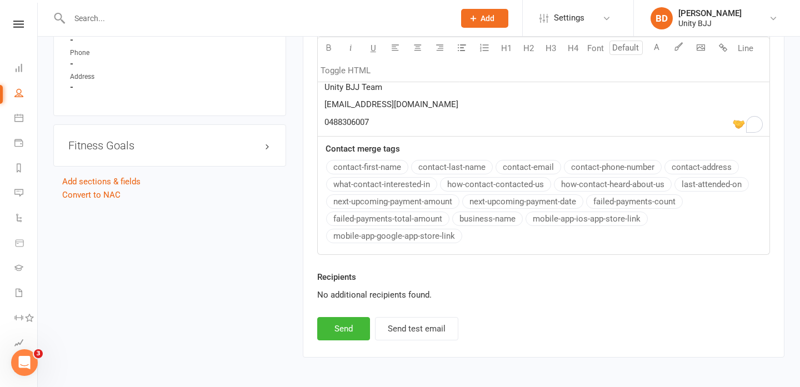
scroll to position [713, 0]
click at [348, 331] on button "Send" at bounding box center [343, 328] width 53 height 23
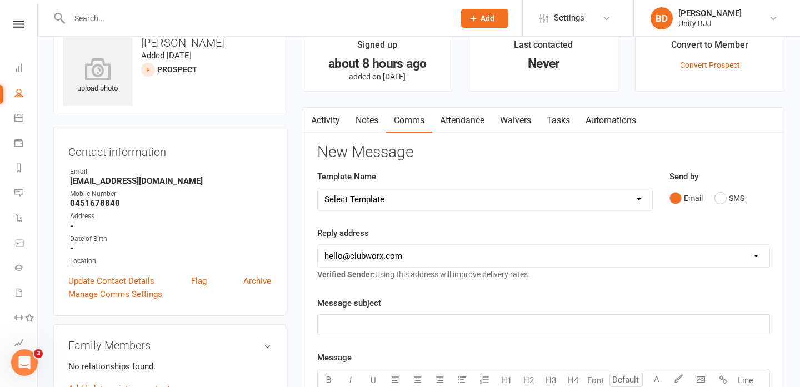
scroll to position [20, 0]
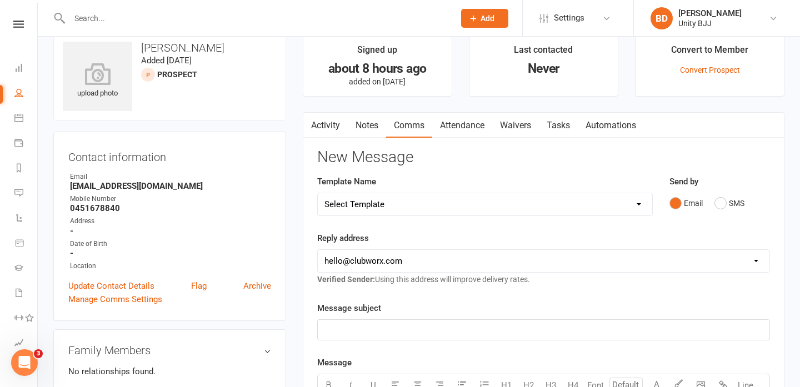
click at [327, 127] on link "Activity" at bounding box center [325, 126] width 44 height 26
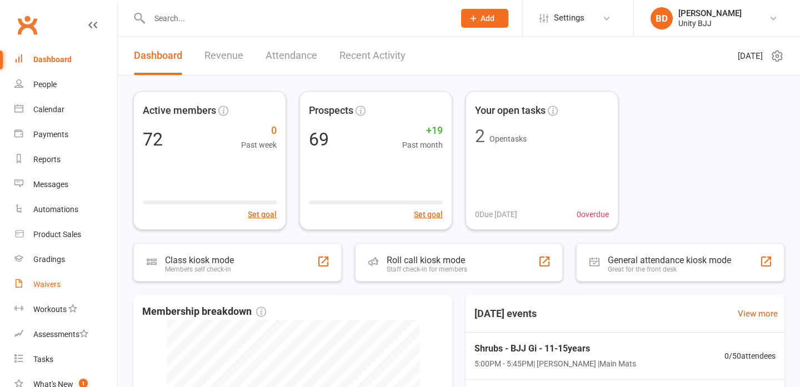
click at [47, 287] on div "Waivers" at bounding box center [46, 284] width 27 height 9
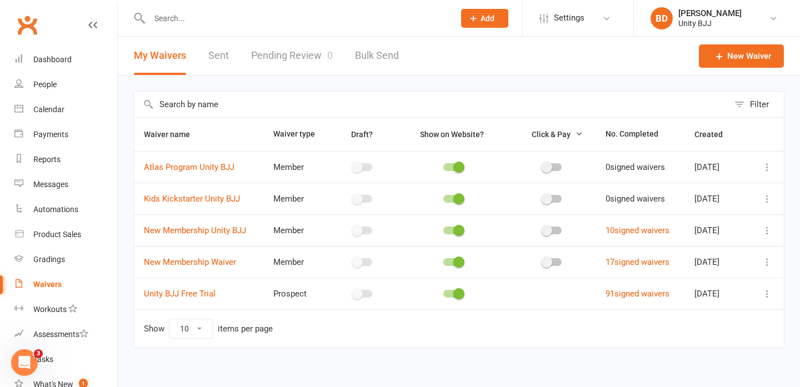
click at [767, 200] on icon at bounding box center [767, 198] width 11 height 11
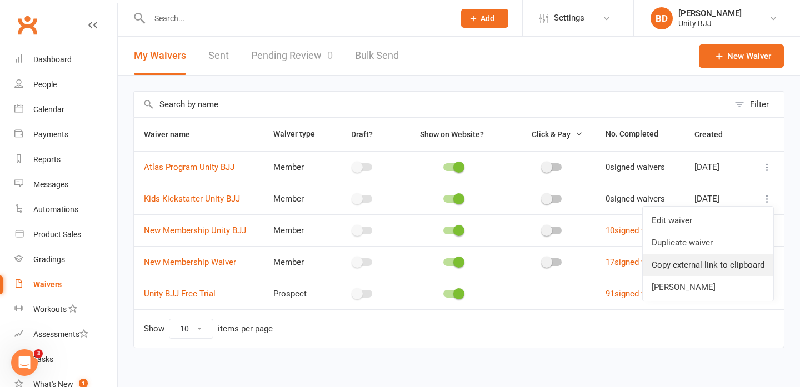
click at [707, 266] on link "Copy external link to clipboard" at bounding box center [708, 265] width 131 height 22
